Goal: Task Accomplishment & Management: Complete application form

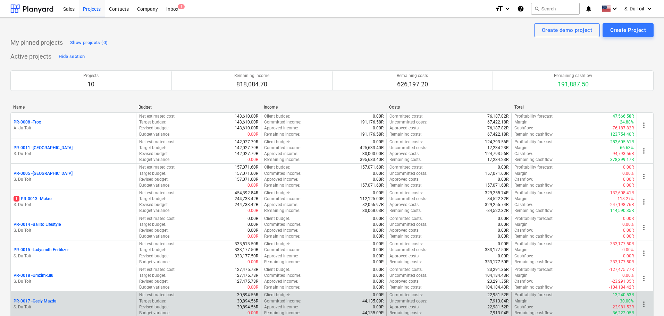
scroll to position [104, 0]
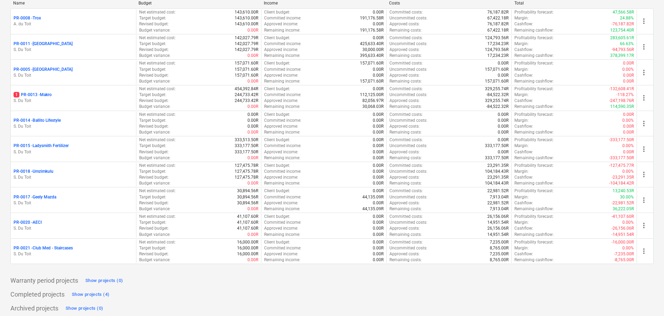
click at [99, 175] on p "S. Du Toit" at bounding box center [74, 178] width 120 height 6
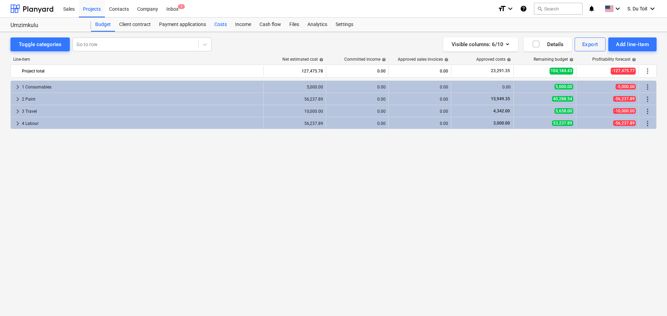
click at [225, 30] on div "Costs" at bounding box center [220, 25] width 21 height 14
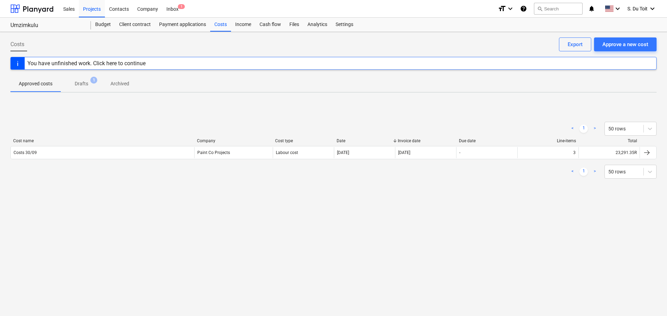
click at [180, 183] on div "< 1 > 50 rows Cost name Company Cost type Date Invoice date Due date Line-items…" at bounding box center [333, 151] width 646 height 74
click at [621, 41] on div "Approve a new cost" at bounding box center [625, 44] width 46 height 9
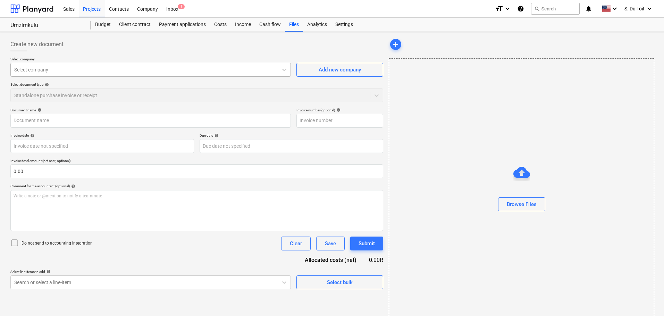
click at [80, 72] on div at bounding box center [144, 69] width 260 height 7
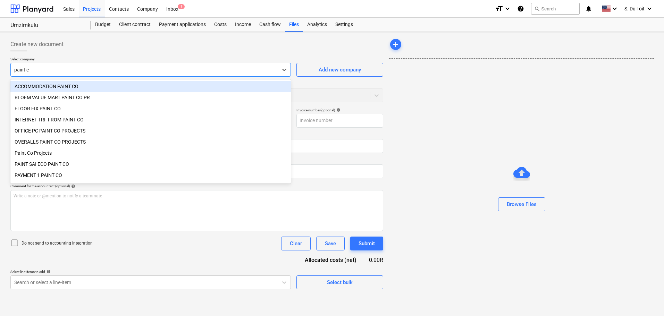
type input "paint co"
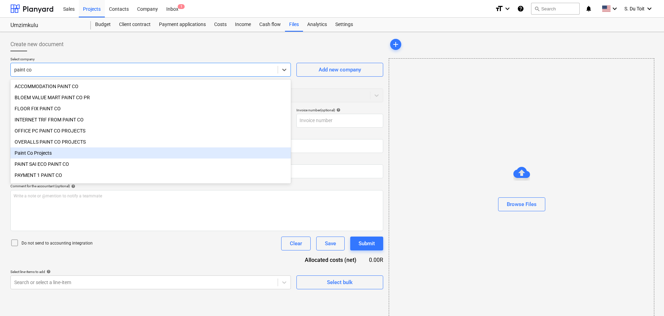
click at [85, 154] on div "Paint Co Projects" at bounding box center [150, 153] width 281 height 11
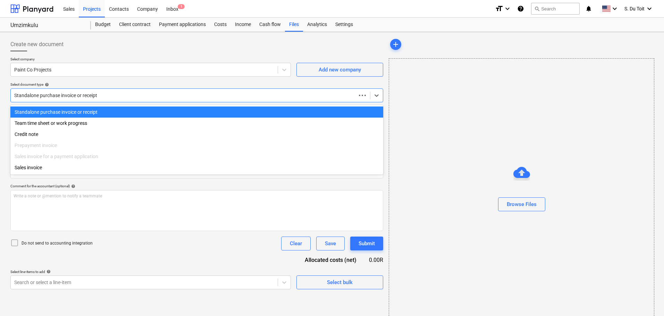
click at [72, 94] on div at bounding box center [183, 95] width 339 height 7
click at [70, 122] on div "Team time sheet or work progress" at bounding box center [196, 123] width 373 height 11
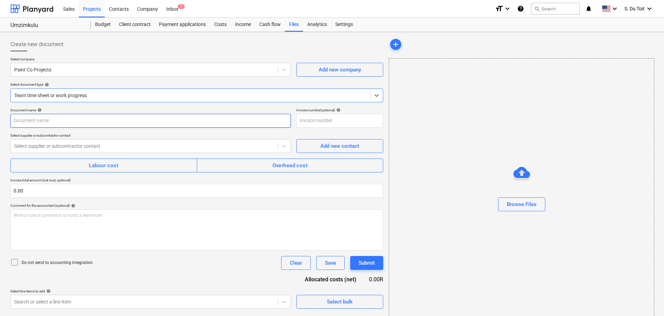
click at [64, 121] on input "text" at bounding box center [150, 121] width 281 height 14
type input "Costs till 06/10"
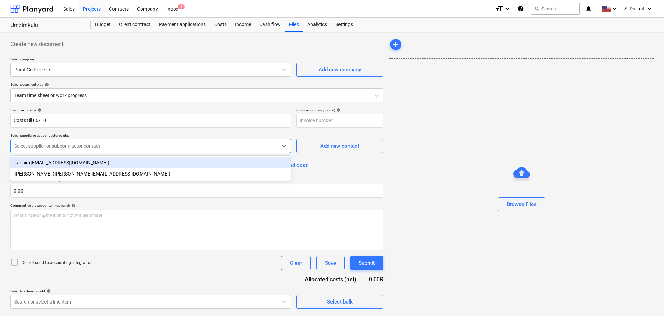
click at [71, 148] on div at bounding box center [144, 146] width 260 height 7
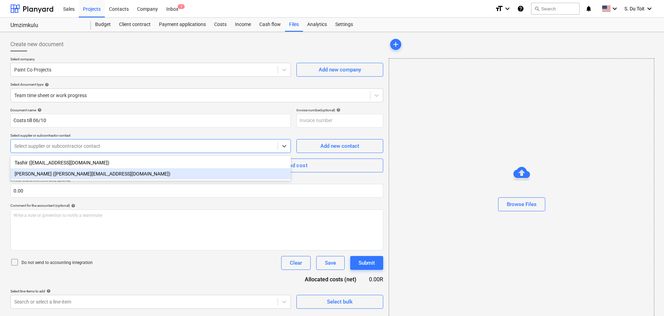
click at [66, 177] on div "[PERSON_NAME] ([PERSON_NAME][EMAIL_ADDRESS][DOMAIN_NAME])" at bounding box center [150, 173] width 281 height 11
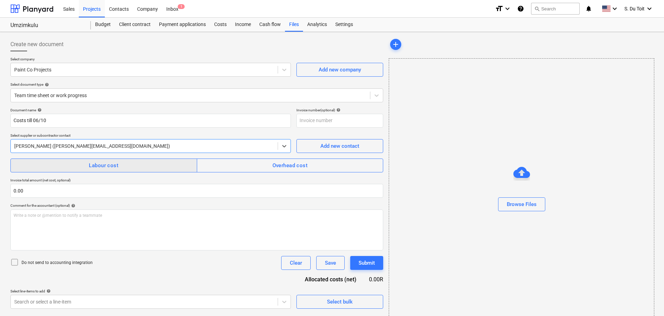
click at [70, 172] on button "Labour cost" at bounding box center [103, 166] width 187 height 14
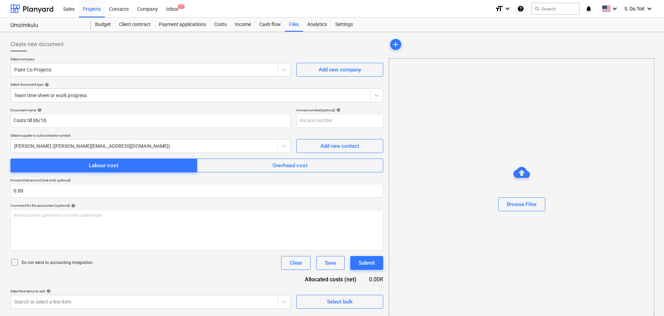
click at [14, 264] on icon at bounding box center [14, 262] width 8 height 8
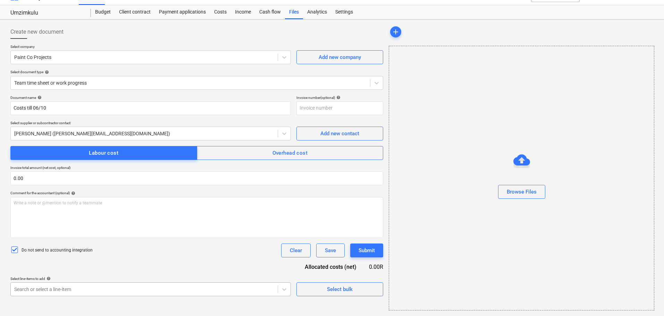
click at [63, 302] on body "Sales Projects Contacts Company Inbox 1 format_size keyboard_arrow_down help se…" at bounding box center [332, 145] width 664 height 316
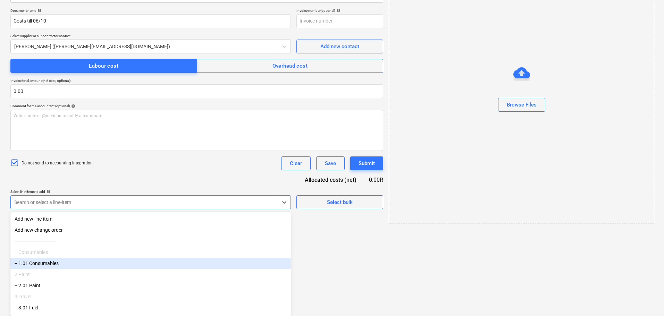
scroll to position [25, 0]
click at [74, 268] on div "-- 2.01 Paint" at bounding box center [150, 264] width 281 height 11
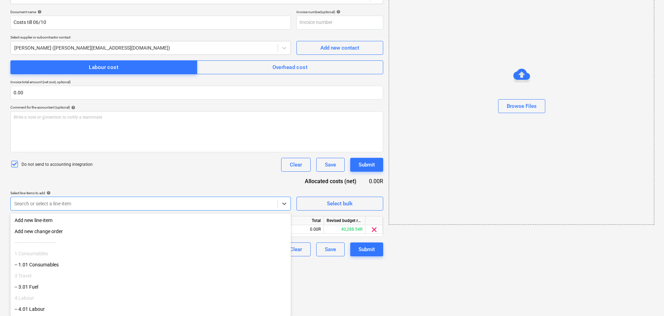
scroll to position [2, 0]
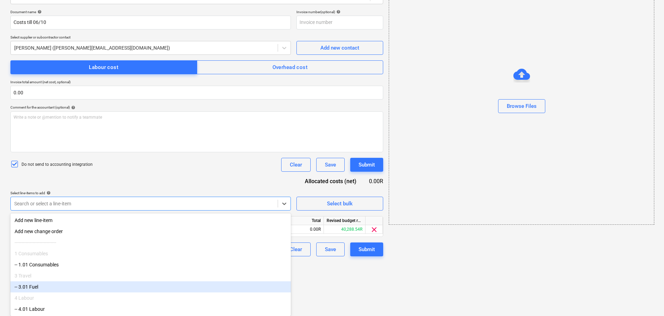
click at [73, 286] on div "-- 3.01 Fuel" at bounding box center [150, 287] width 281 height 11
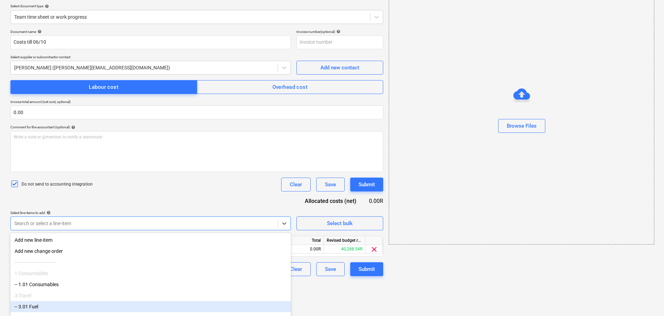
scroll to position [0, 0]
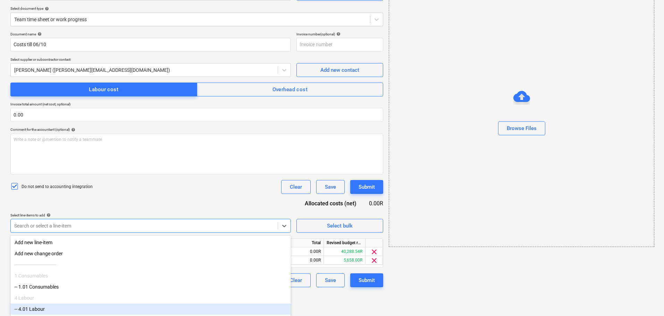
click at [69, 314] on div "-- 4.01 Labour" at bounding box center [150, 309] width 281 height 11
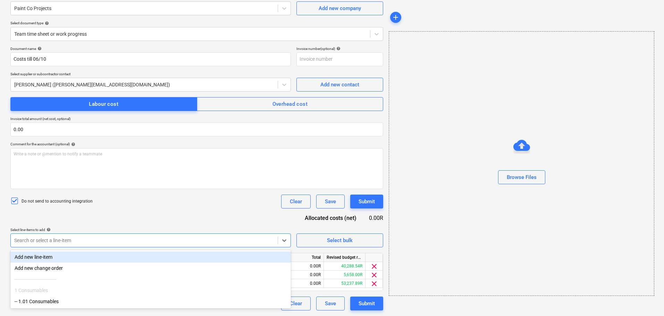
click at [162, 217] on div "Document name help Costs till 06/10 Invoice number (optional) help Select suppl…" at bounding box center [196, 179] width 373 height 264
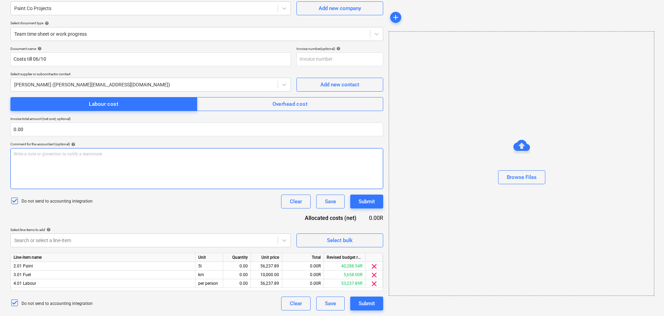
scroll to position [0, 0]
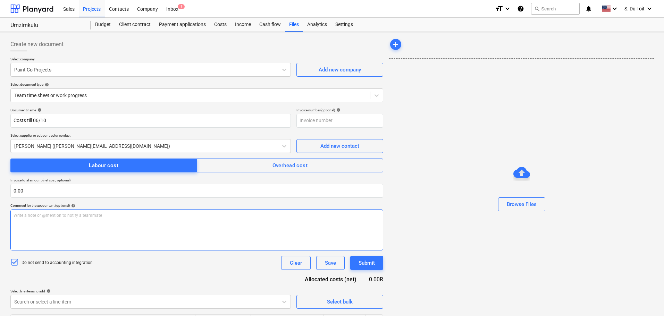
click at [175, 223] on div "Write a note or @mention to notify a teammate [PERSON_NAME]" at bounding box center [196, 230] width 373 height 41
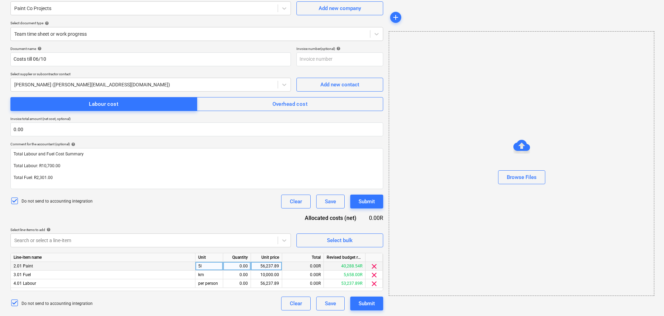
click at [374, 265] on span "clear" at bounding box center [374, 267] width 8 height 8
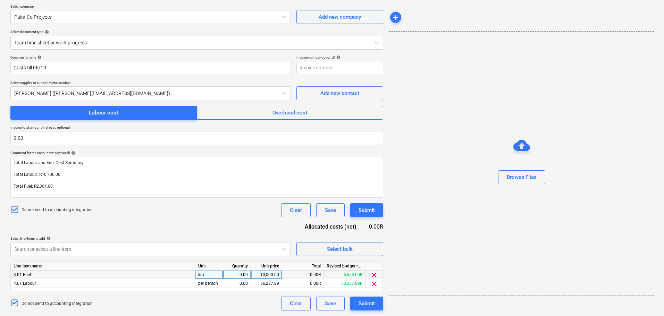
scroll to position [53, 0]
click at [244, 273] on div "0.00" at bounding box center [237, 275] width 22 height 9
type input "q"
click at [245, 282] on div "0.00" at bounding box center [237, 284] width 22 height 9
type input "q"
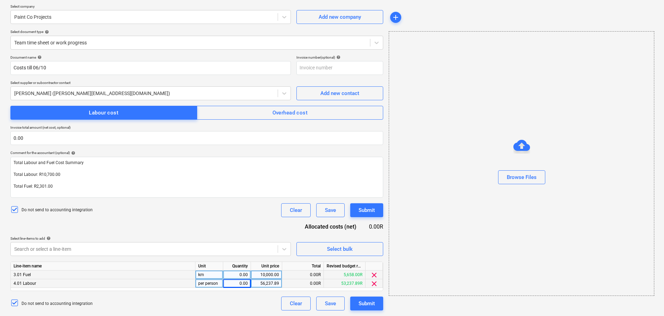
click at [241, 278] on div "0.00" at bounding box center [237, 275] width 22 height 9
type input "1"
click at [246, 283] on div "0.00" at bounding box center [237, 284] width 22 height 9
type input "1"
click at [268, 275] on div "10,000.00" at bounding box center [266, 275] width 25 height 9
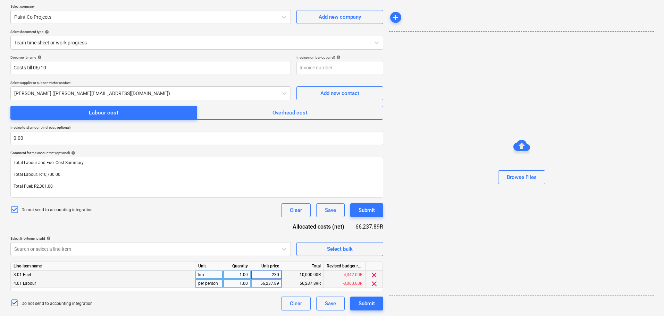
type input "2301"
click at [272, 283] on div "56,237.89" at bounding box center [266, 284] width 25 height 9
type input "10700"
click at [250, 216] on div "Do not send to accounting integration Clear Save Submit" at bounding box center [196, 211] width 373 height 14
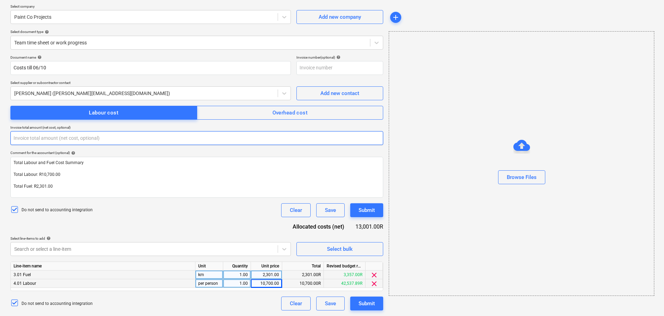
click at [35, 139] on input "text" at bounding box center [196, 138] width 373 height 14
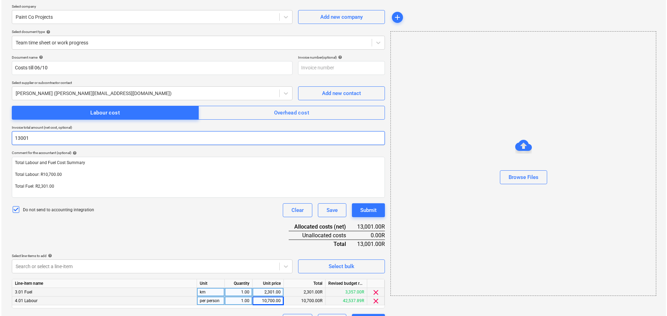
scroll to position [70, 0]
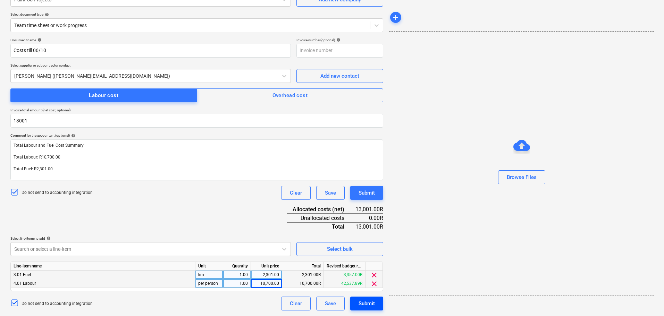
type input "13,001.00"
click at [357, 301] on button "Submit" at bounding box center [366, 304] width 33 height 14
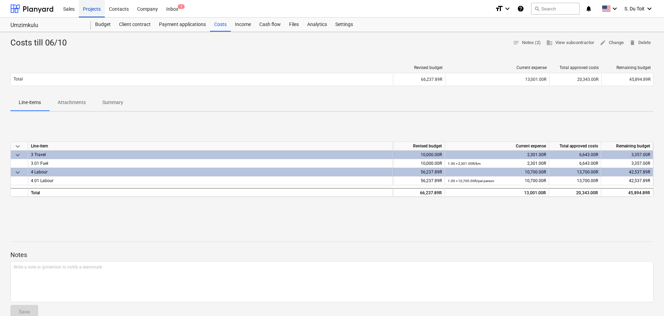
click at [96, 10] on div "Projects" at bounding box center [92, 9] width 26 height 18
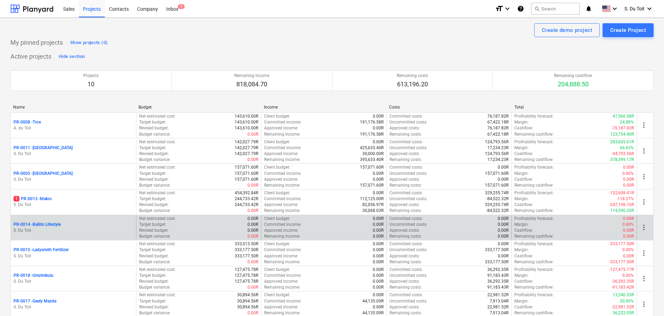
scroll to position [35, 0]
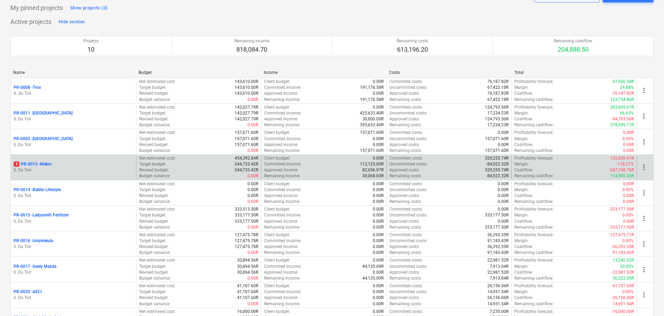
click at [146, 169] on p "Revised budget :" at bounding box center [154, 170] width 30 height 6
click at [35, 163] on p "1 PR-0013 - Makro" at bounding box center [33, 164] width 38 height 6
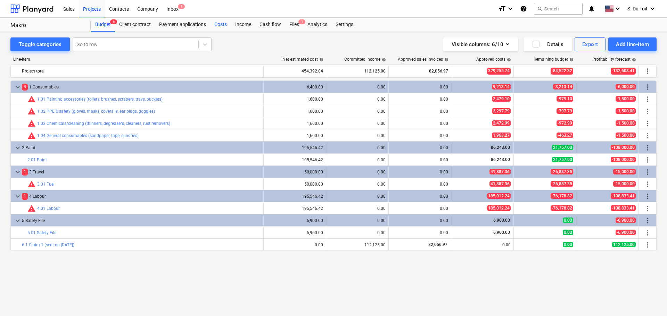
click at [217, 26] on div "Costs" at bounding box center [220, 25] width 21 height 14
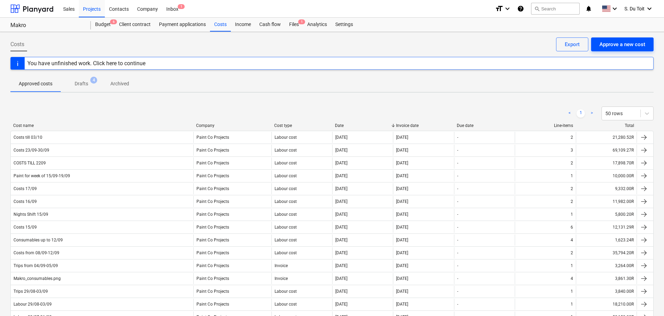
click at [633, 44] on div "Approve a new cost" at bounding box center [623, 44] width 46 height 9
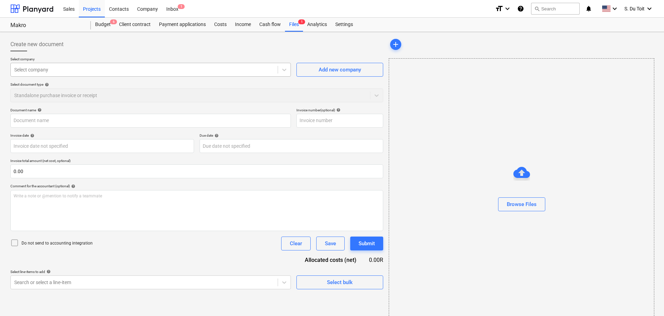
click at [110, 72] on div at bounding box center [144, 69] width 260 height 7
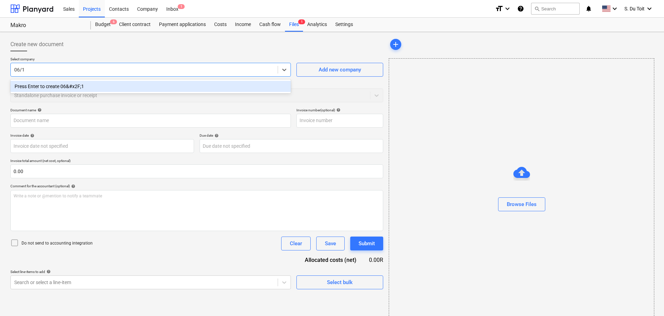
type input "06/10"
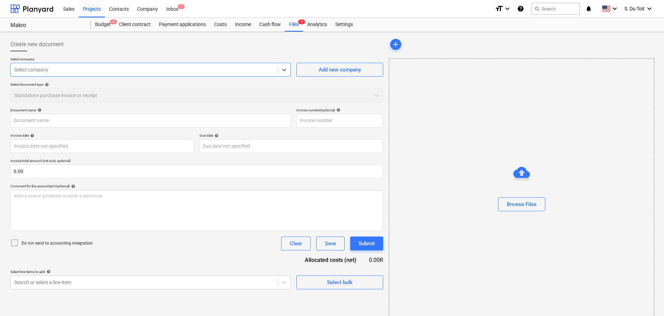
drag, startPoint x: 98, startPoint y: 68, endPoint x: 0, endPoint y: 82, distance: 98.6
click at [0, 82] on div "Create new document Select company Select is focused ,type to refine list, pres…" at bounding box center [332, 180] width 664 height 297
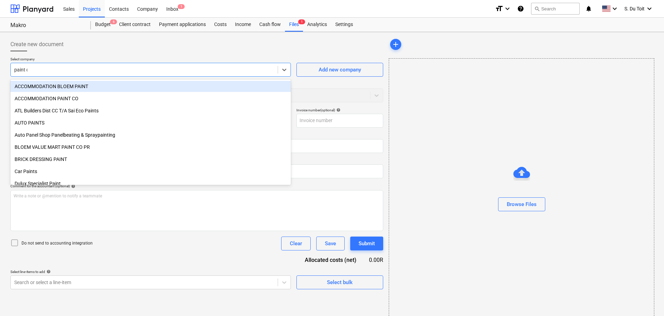
type input "paint co"
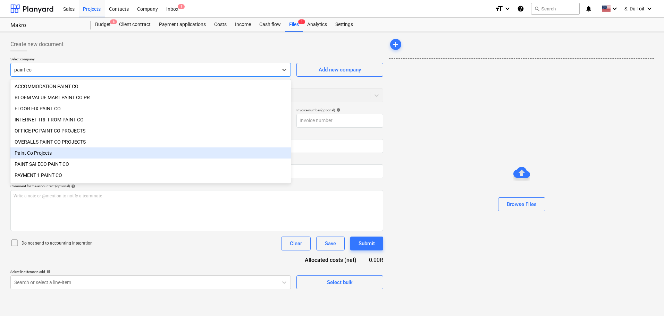
click at [68, 156] on div "Paint Co Projects" at bounding box center [150, 153] width 281 height 11
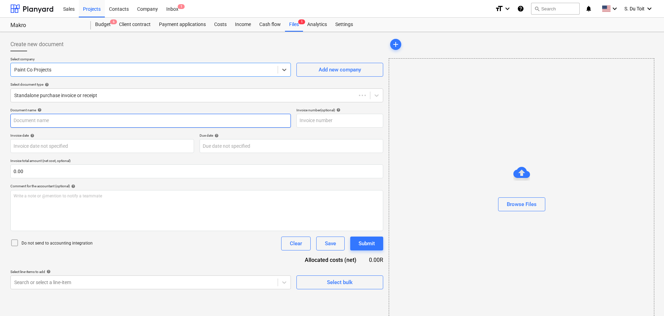
click at [80, 117] on input "text" at bounding box center [150, 121] width 281 height 14
type input "Costs 06/10"
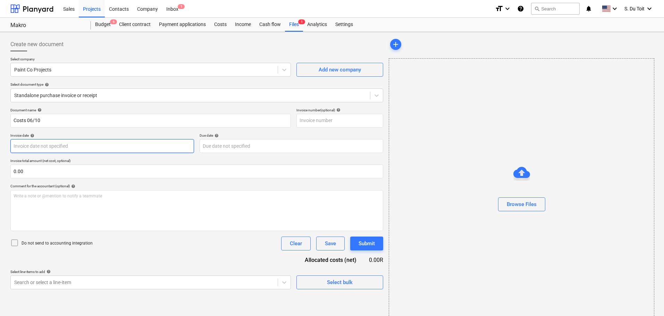
click at [78, 142] on body "Sales Projects Contacts Company Inbox 1 format_size keyboard_arrow_down help se…" at bounding box center [332, 158] width 664 height 316
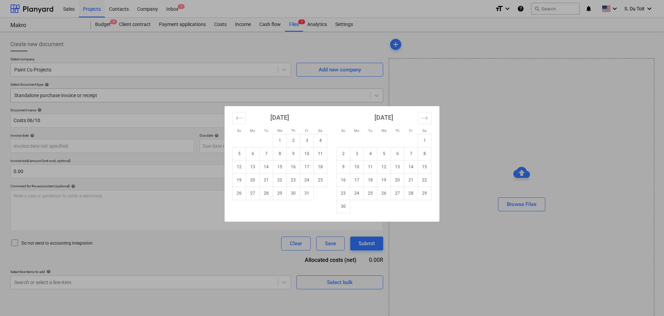
drag, startPoint x: 256, startPoint y: 84, endPoint x: 98, endPoint y: 92, distance: 157.9
click at [255, 84] on div "Su Mo Tu We Th Fr Sa Su Mo Tu We Th Fr Sa [DATE] 1 2 3 4 5 6 7 8 9 10 11 12 13 …" at bounding box center [332, 158] width 664 height 316
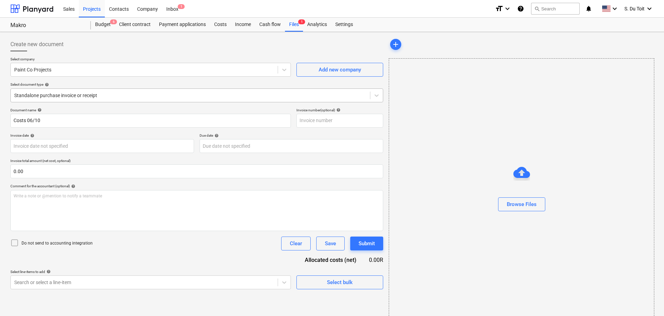
click at [97, 93] on div at bounding box center [190, 95] width 353 height 7
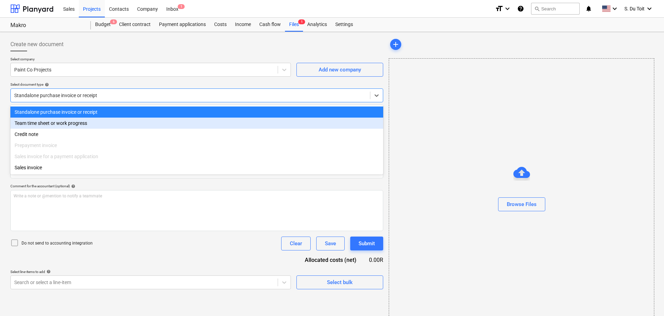
click at [103, 125] on div "Team time sheet or work progress" at bounding box center [196, 123] width 373 height 11
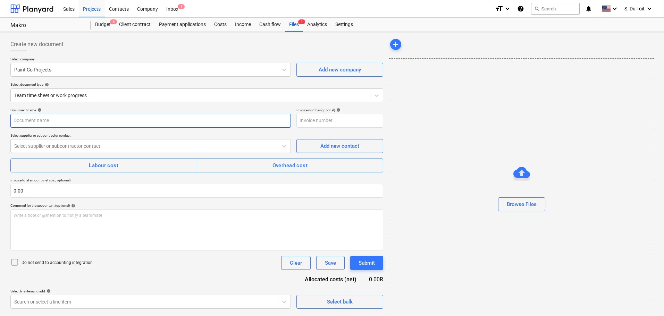
click at [89, 121] on input "text" at bounding box center [150, 121] width 281 height 14
click at [35, 120] on input "Costs 063/10" at bounding box center [150, 121] width 281 height 14
type input "Costs 06/10"
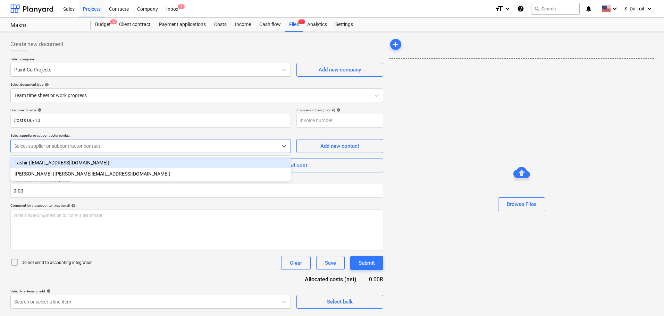
click at [72, 145] on div at bounding box center [144, 146] width 260 height 7
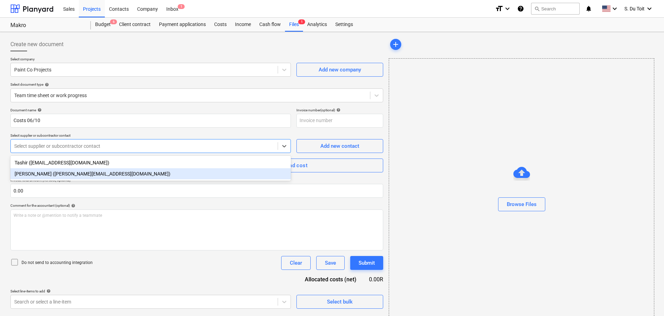
click at [71, 173] on div "[PERSON_NAME] ([PERSON_NAME][EMAIL_ADDRESS][DOMAIN_NAME])" at bounding box center [150, 173] width 281 height 11
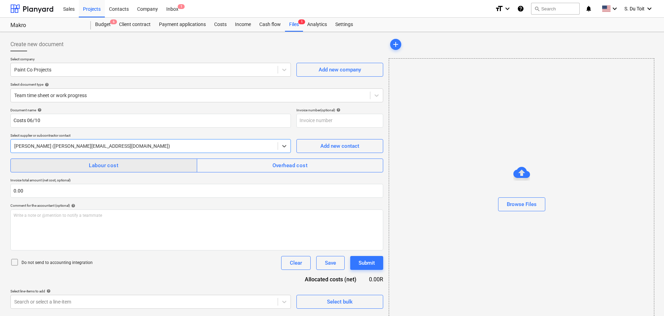
click at [81, 161] on span "Labour cost" at bounding box center [104, 165] width 172 height 9
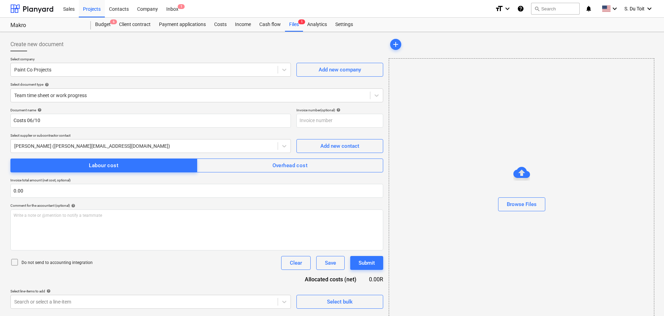
click at [40, 262] on p "Do not send to accounting integration" at bounding box center [57, 263] width 71 height 6
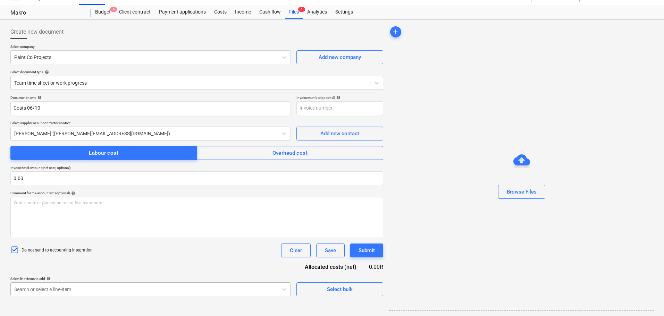
scroll to position [100, 0]
click at [74, 290] on body "Sales Projects Contacts Company Inbox 1 format_size keyboard_arrow_down help se…" at bounding box center [332, 145] width 664 height 316
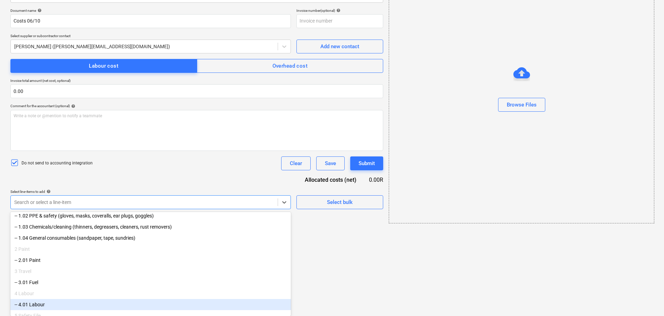
scroll to position [93, 0]
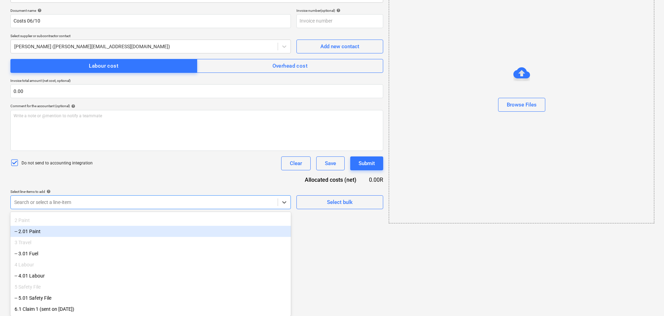
click at [100, 226] on div "-- 2.01 Paint" at bounding box center [150, 231] width 281 height 11
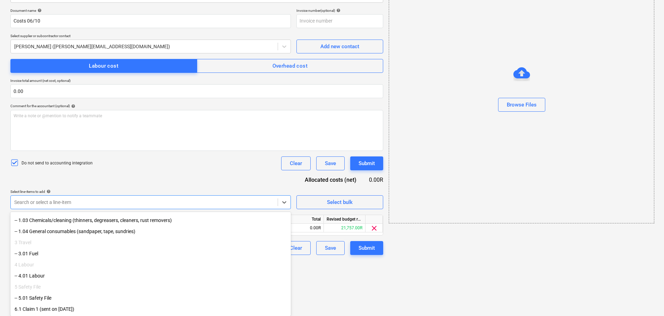
scroll to position [71, 0]
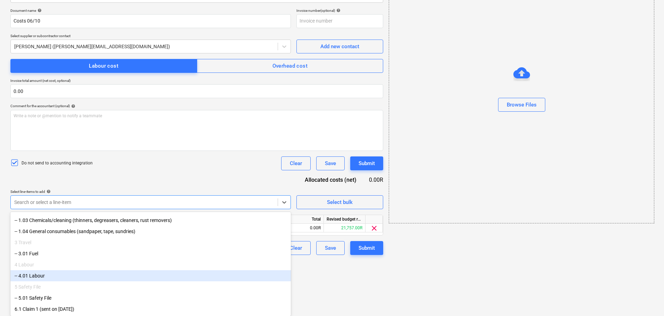
click at [97, 278] on div "-- 4.01 Labour" at bounding box center [150, 276] width 281 height 11
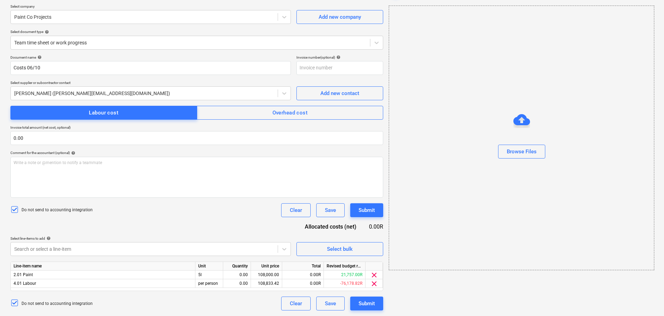
click at [328, 264] on html "Sales Projects Contacts Company Inbox 1 format_size keyboard_arrow_down help se…" at bounding box center [332, 105] width 664 height 316
click at [192, 249] on body "Sales Projects Contacts Company Inbox 1 format_size keyboard_arrow_down help se…" at bounding box center [332, 105] width 664 height 316
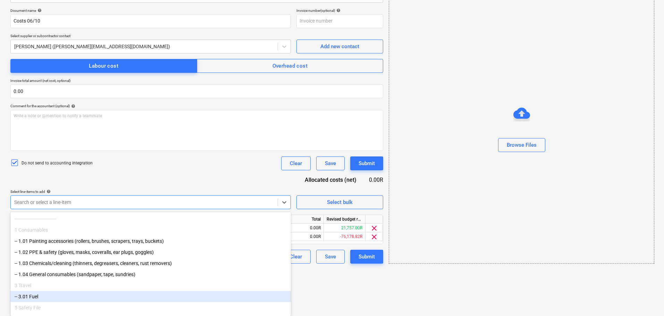
scroll to position [13, 0]
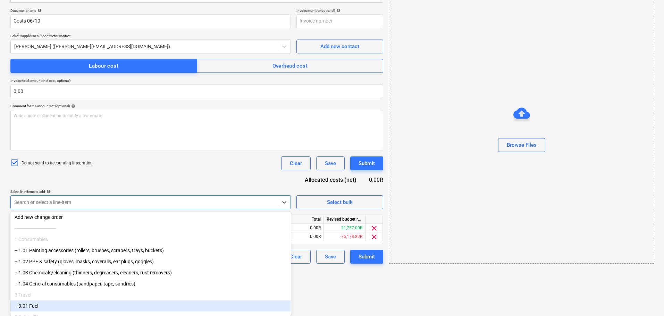
click at [124, 310] on div "-- 3.01 Fuel" at bounding box center [150, 306] width 281 height 11
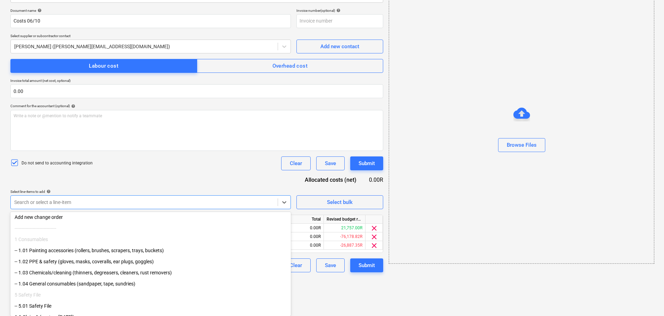
scroll to position [61, 0]
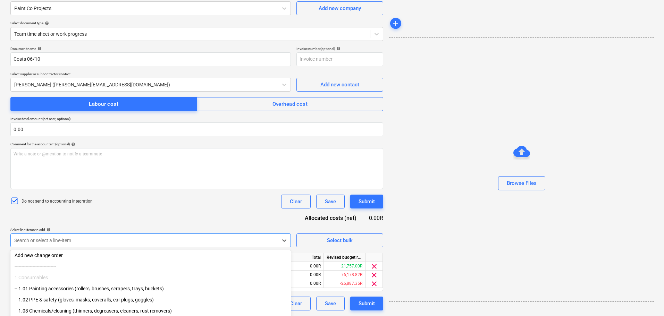
click at [174, 189] on div "Document name help Costs 06/10 Invoice number (optional) help Select supplier o…" at bounding box center [196, 179] width 373 height 264
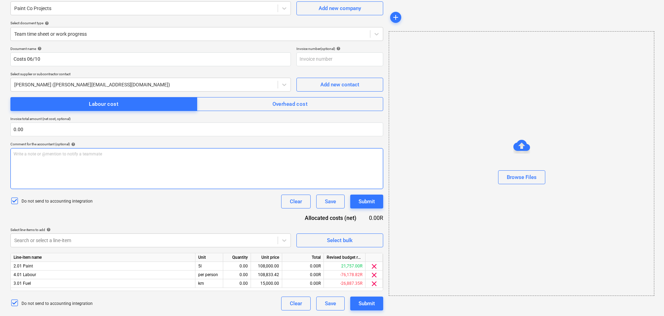
click at [103, 156] on p "Write a note or @mention to notify a teammate [PERSON_NAME]" at bounding box center [197, 154] width 367 height 6
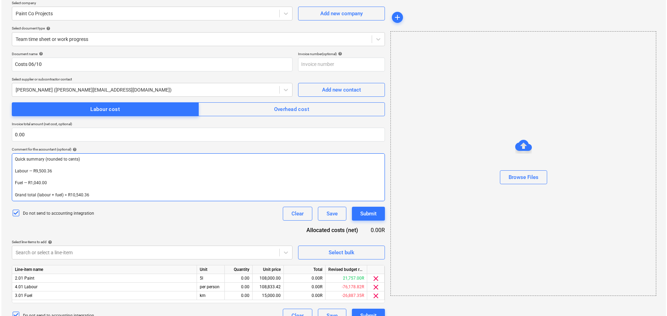
scroll to position [68, 0]
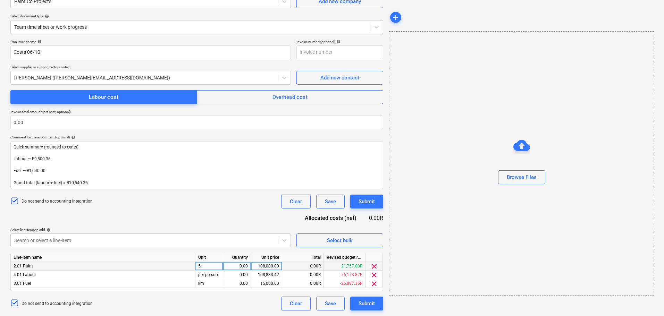
click at [235, 266] on div "0.00" at bounding box center [237, 266] width 22 height 9
type input "1"
click at [238, 276] on div "0.00" at bounding box center [237, 275] width 22 height 9
type input "1"
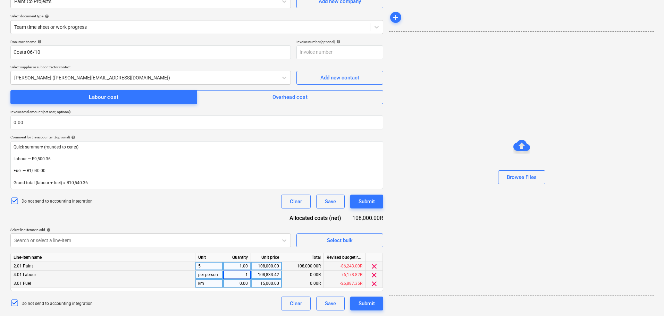
click at [238, 281] on div "0.00" at bounding box center [237, 284] width 22 height 9
type input "1"
click at [261, 284] on div "15,000.00" at bounding box center [266, 284] width 25 height 9
type input "1040"
click at [266, 276] on div "108,833.42" at bounding box center [266, 275] width 25 height 9
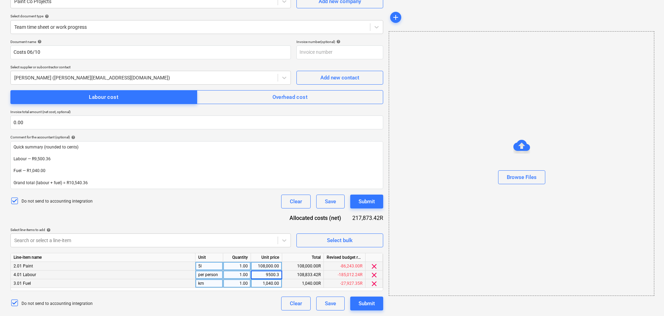
type input "9500.36"
click at [267, 268] on div "108,000.00" at bounding box center [266, 266] width 25 height 9
click at [263, 265] on div "108,000.00" at bounding box center [266, 266] width 25 height 9
type input "15949.35"
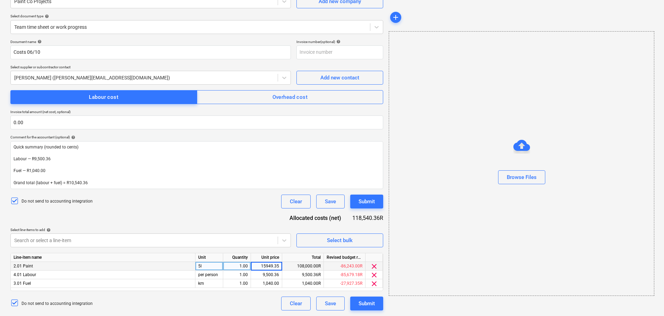
click at [170, 230] on div "Select line-items to add help" at bounding box center [150, 230] width 281 height 5
click at [60, 123] on input "text" at bounding box center [196, 123] width 373 height 14
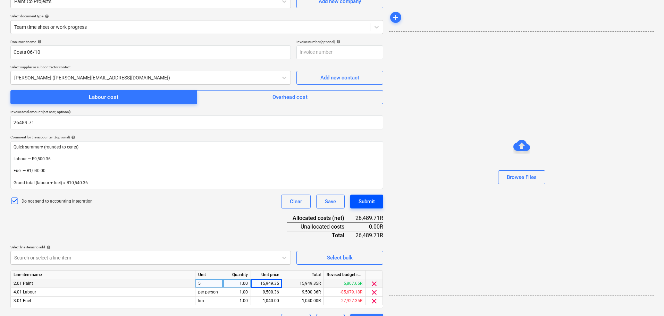
type input "26,489.71"
click at [364, 204] on div "Submit" at bounding box center [367, 201] width 16 height 9
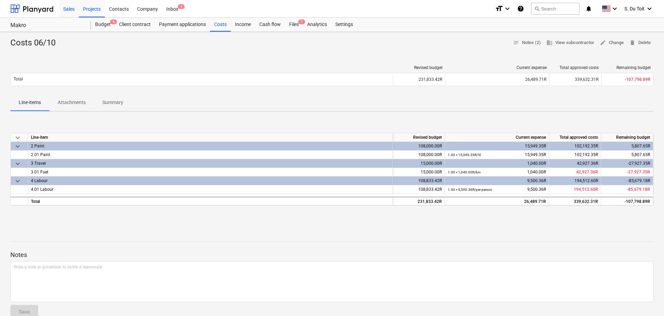
click at [60, 10] on div "Sales" at bounding box center [69, 9] width 20 height 18
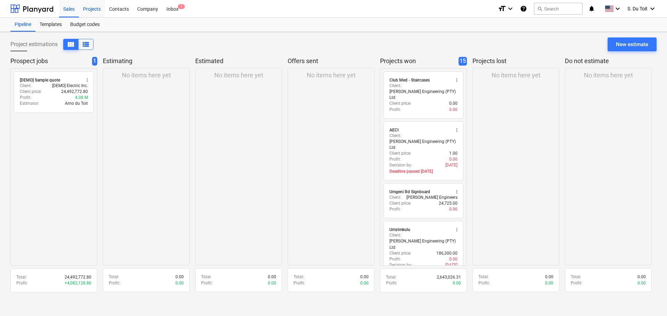
click at [99, 7] on div "Projects" at bounding box center [92, 9] width 26 height 18
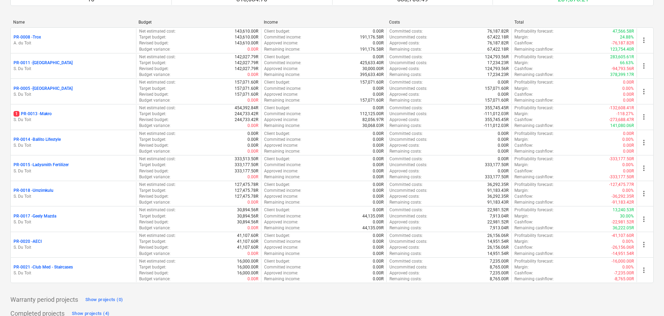
scroll to position [73, 0]
